Goal: Task Accomplishment & Management: Manage account settings

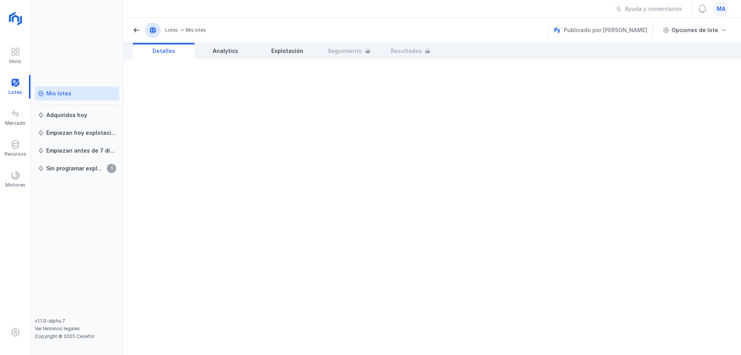
click at [85, 97] on div "Mis lotes" at bounding box center [77, 94] width 78 height 8
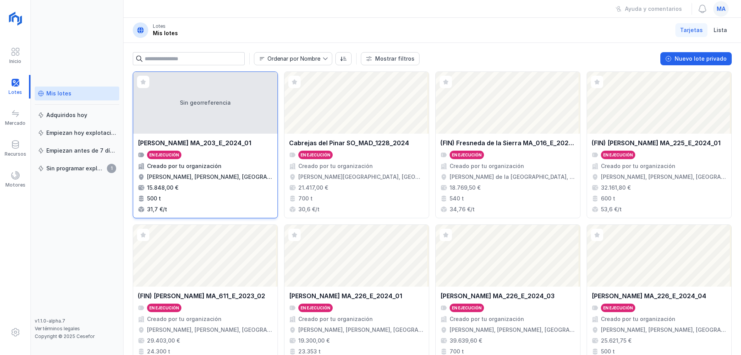
click at [227, 136] on div "[PERSON_NAME] MA_203_E_2024_01 En ejecución Creado por tu organización [PERSON_…" at bounding box center [205, 176] width 144 height 84
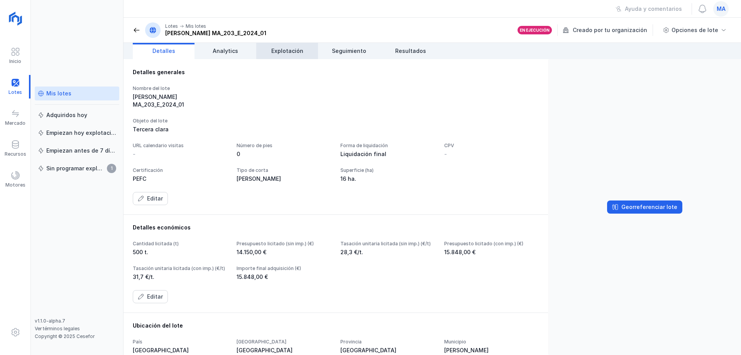
click at [289, 48] on span "Explotación" at bounding box center [287, 51] width 32 height 8
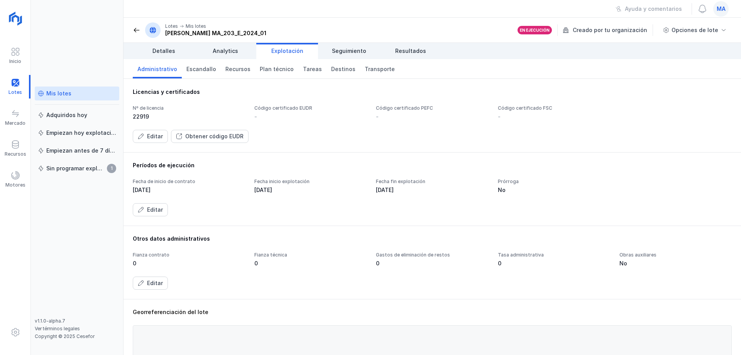
click at [403, 123] on div "Nº de licencia 22919 Código certificado EUDR - Código certificado PEFC - Código…" at bounding box center [432, 124] width 599 height 38
click at [151, 133] on div "Editar" at bounding box center [155, 136] width 16 height 8
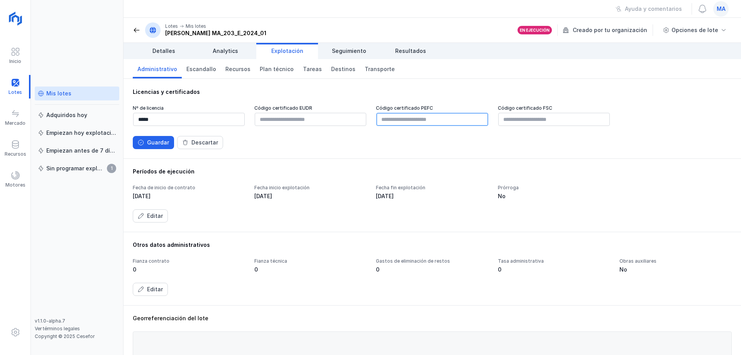
click at [442, 119] on input "text" at bounding box center [432, 119] width 112 height 13
paste input "**********"
type input "**********"
click at [153, 144] on div "Guardar" at bounding box center [158, 143] width 22 height 8
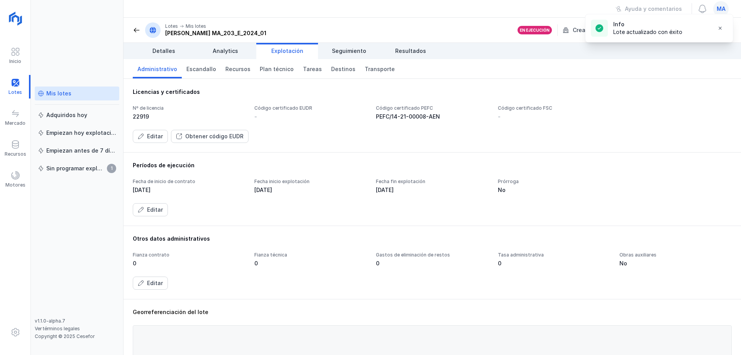
click at [437, 141] on div "Editar Obtener código EUDR" at bounding box center [432, 136] width 599 height 13
click at [635, 118] on div "Nº de licencia 22919 Código certificado EUDR - Código certificado PEFC PEFC/14-…" at bounding box center [432, 112] width 599 height 15
drag, startPoint x: 96, startPoint y: 34, endPoint x: 113, endPoint y: 33, distance: 17.4
click at [96, 34] on div "Mis lotes Adquiridos [DATE] Empiezan [DATE] explotación Empiezan antes de 7 día…" at bounding box center [77, 177] width 93 height 355
click at [141, 31] on div "Lotes Mis lotes [PERSON_NAME] MA_203_E_2024_01" at bounding box center [200, 29] width 134 height 15
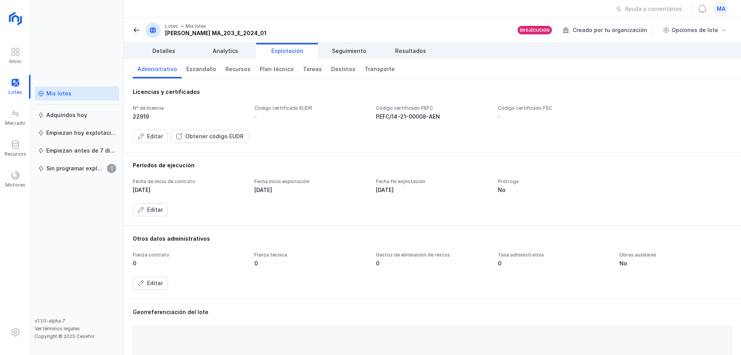
click at [139, 32] on span at bounding box center [137, 30] width 8 height 8
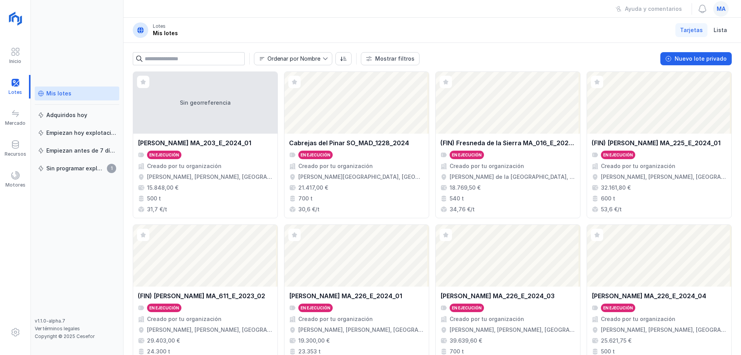
click at [524, 43] on div "Ordenar por Nombre Mostrar filtros Nuevo lote privado Ver Fase Expediente Certi…" at bounding box center [433, 57] width 618 height 29
